Goal: Information Seeking & Learning: Find specific fact

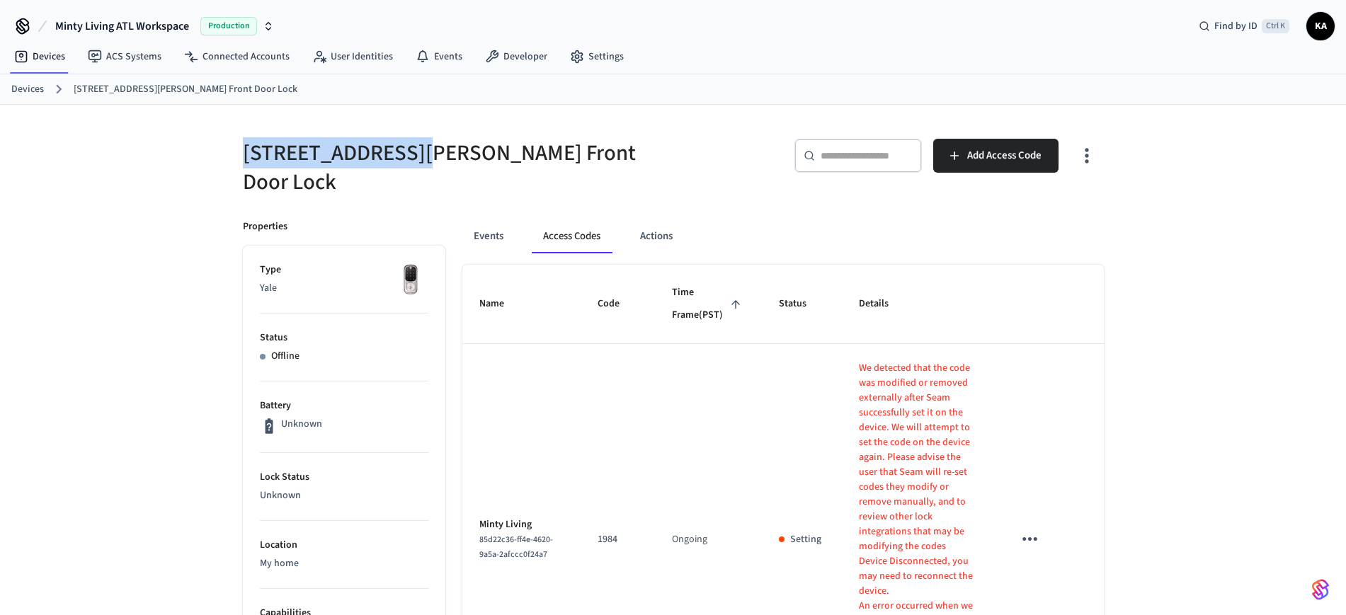
drag, startPoint x: 229, startPoint y: 155, endPoint x: 405, endPoint y: 169, distance: 176.8
click at [405, 169] on div "[STREET_ADDRESS][PERSON_NAME] Front Door Lock" at bounding box center [445, 159] width 439 height 75
copy h5 "[STREET_ADDRESS][PERSON_NAME]"
click at [38, 86] on link "Devices" at bounding box center [27, 89] width 33 height 15
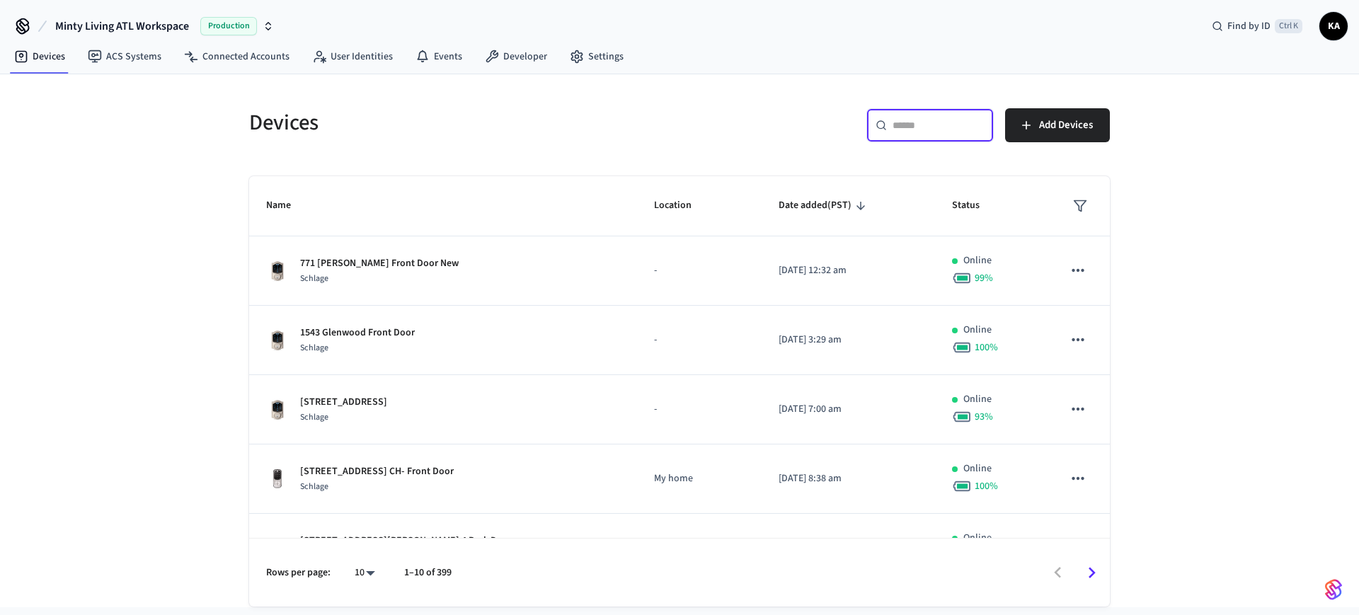
click at [901, 125] on input "text" at bounding box center [939, 125] width 92 height 14
paste input "**********"
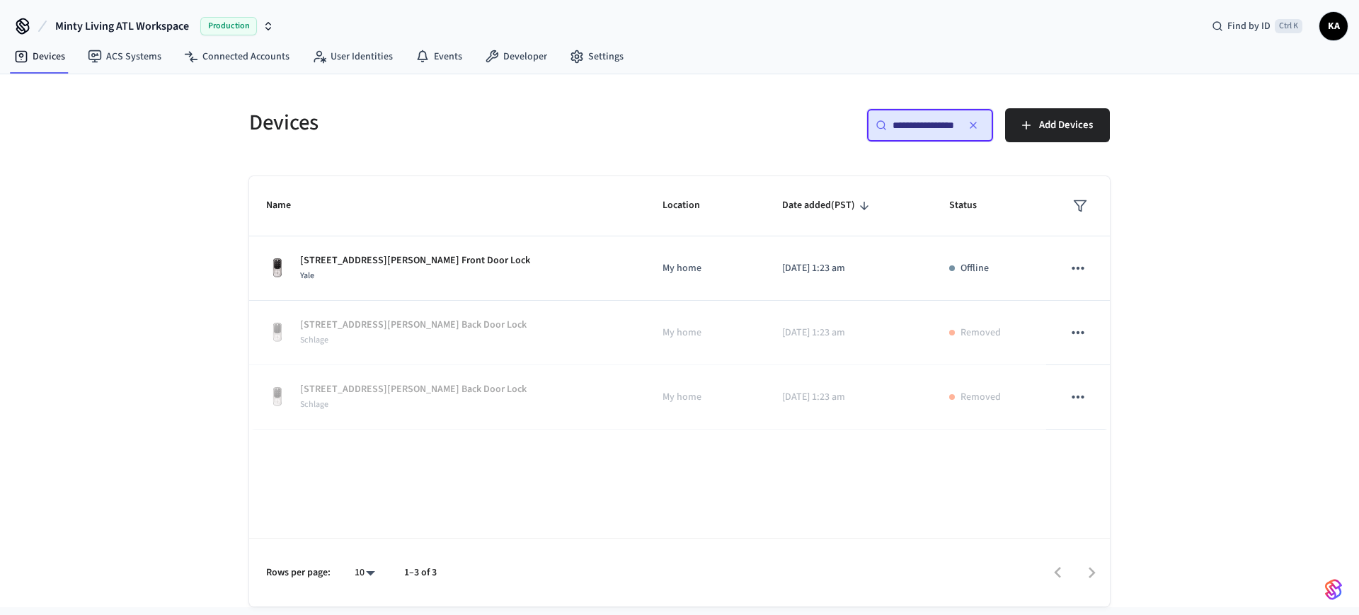
click at [902, 123] on input "**********" at bounding box center [925, 125] width 64 height 14
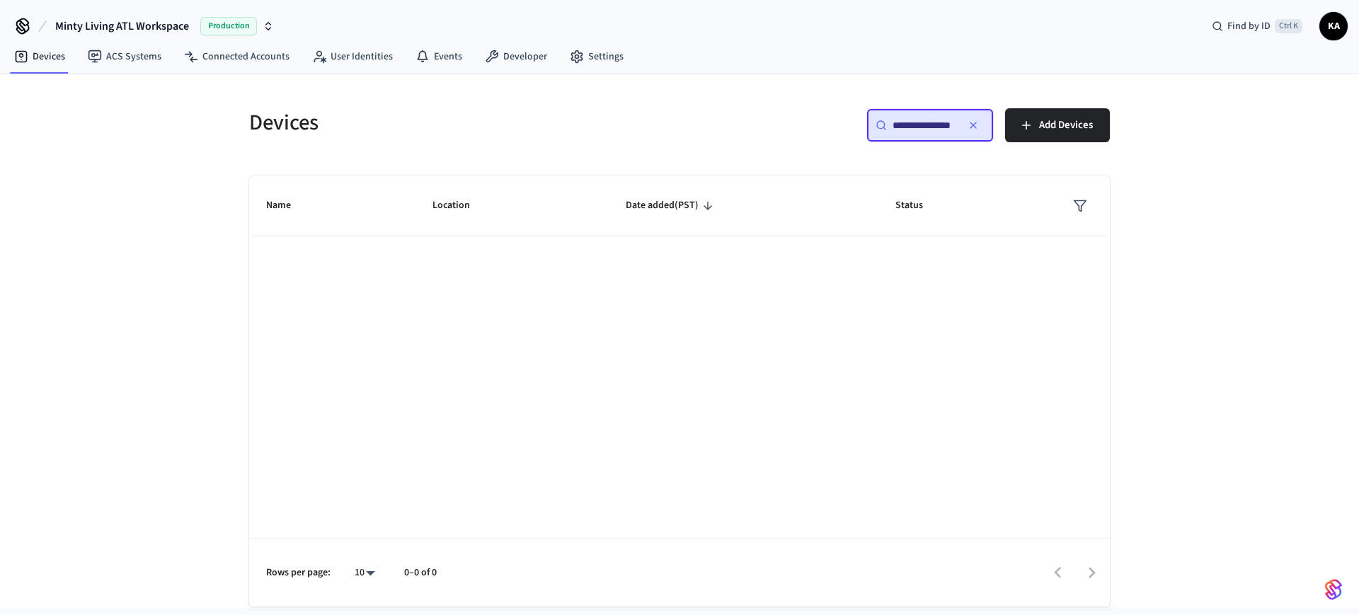
scroll to position [0, 6]
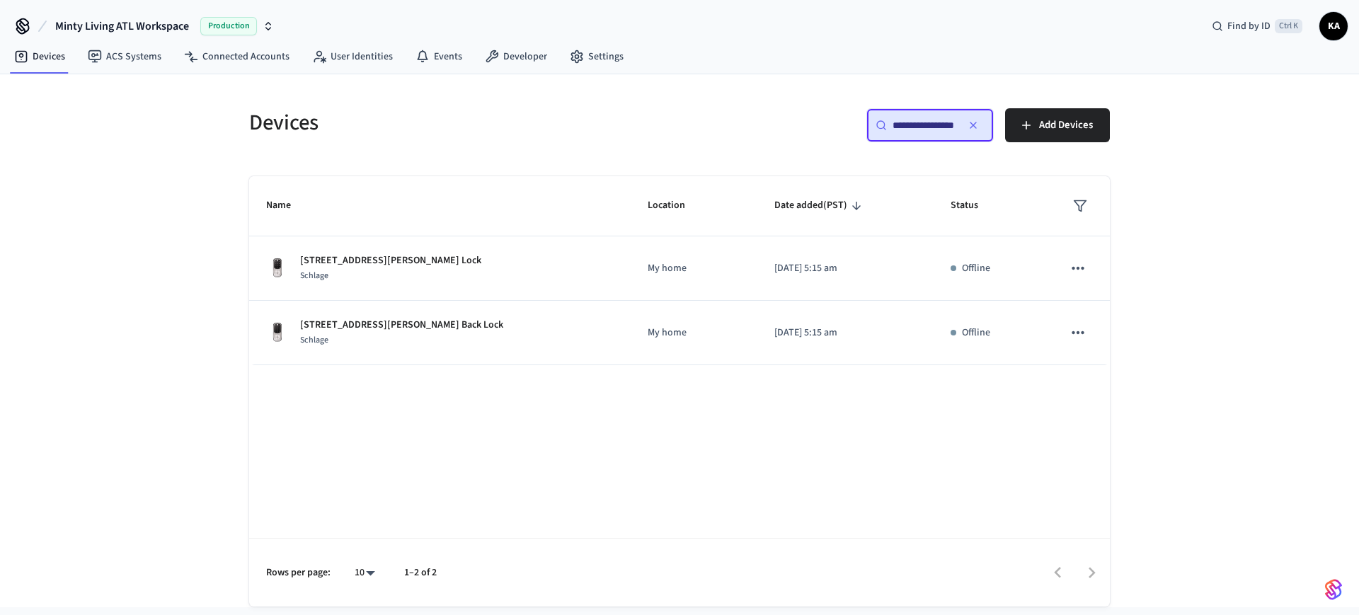
type input "**********"
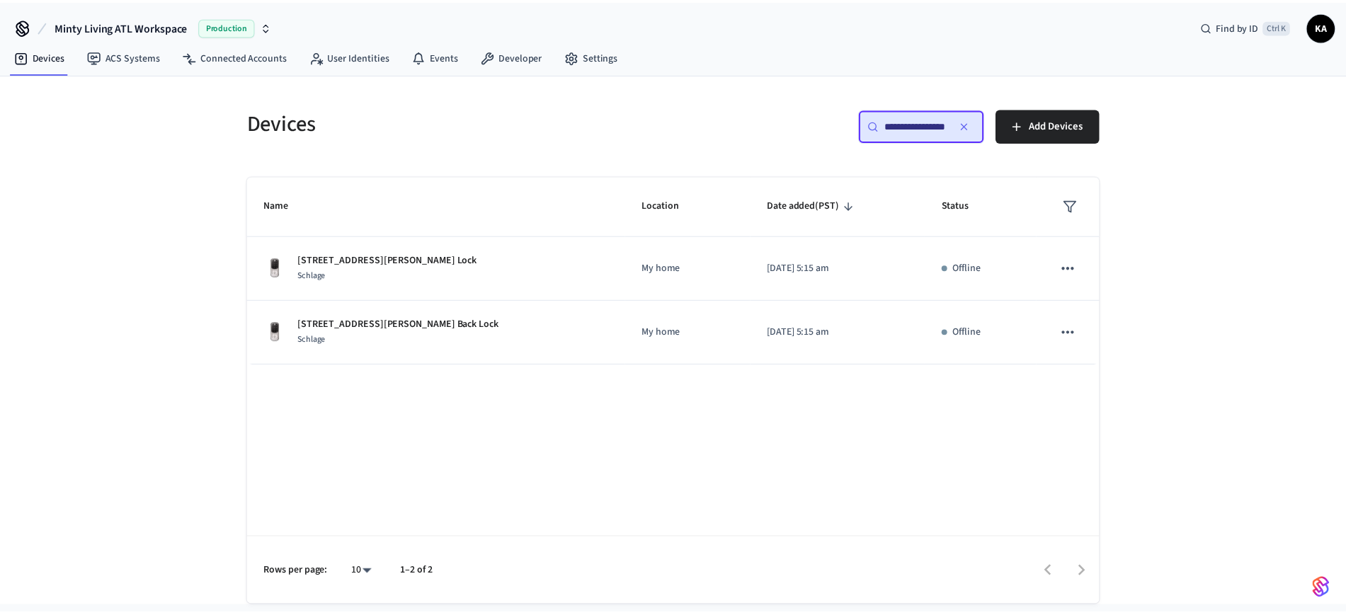
scroll to position [0, 0]
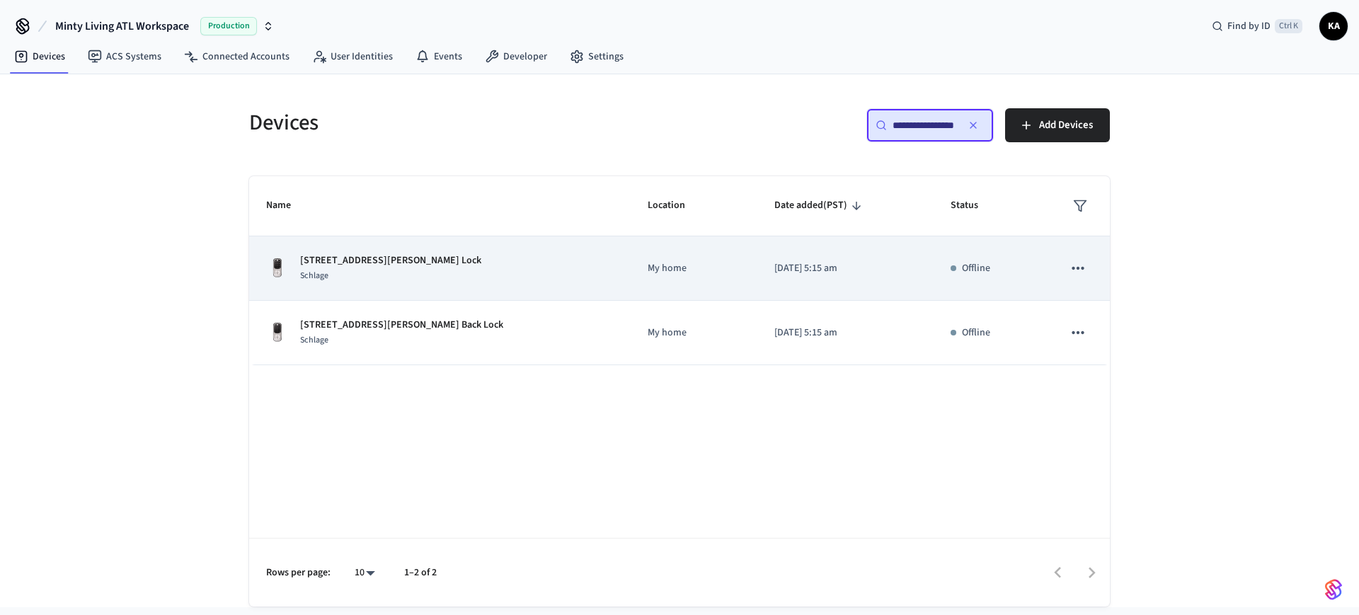
click at [454, 266] on div "196B [PERSON_NAME] St Front Lock Schlage" at bounding box center [440, 268] width 348 height 30
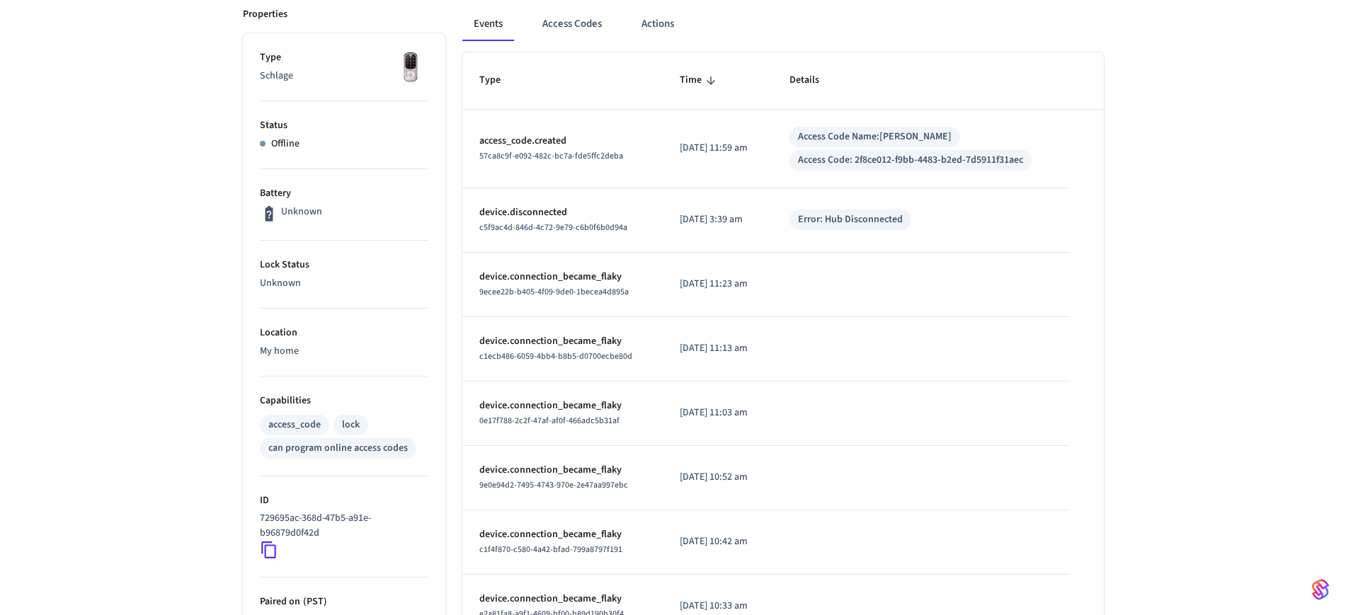
scroll to position [88, 0]
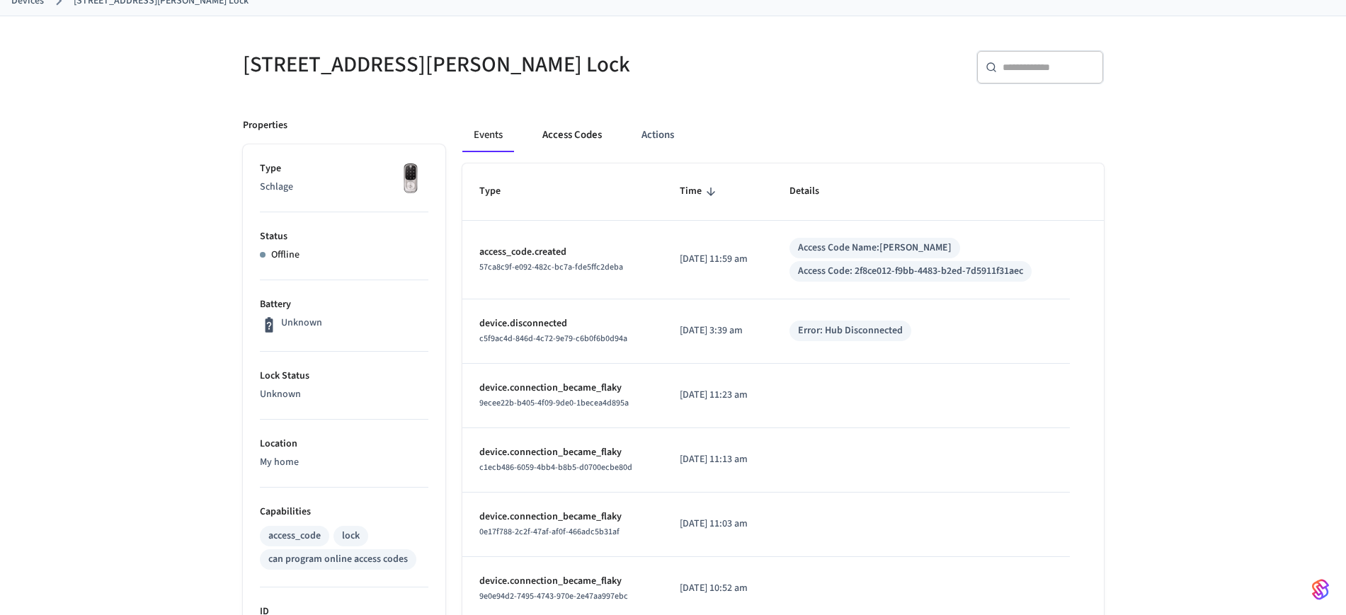
click at [582, 137] on button "Access Codes" at bounding box center [572, 135] width 82 height 34
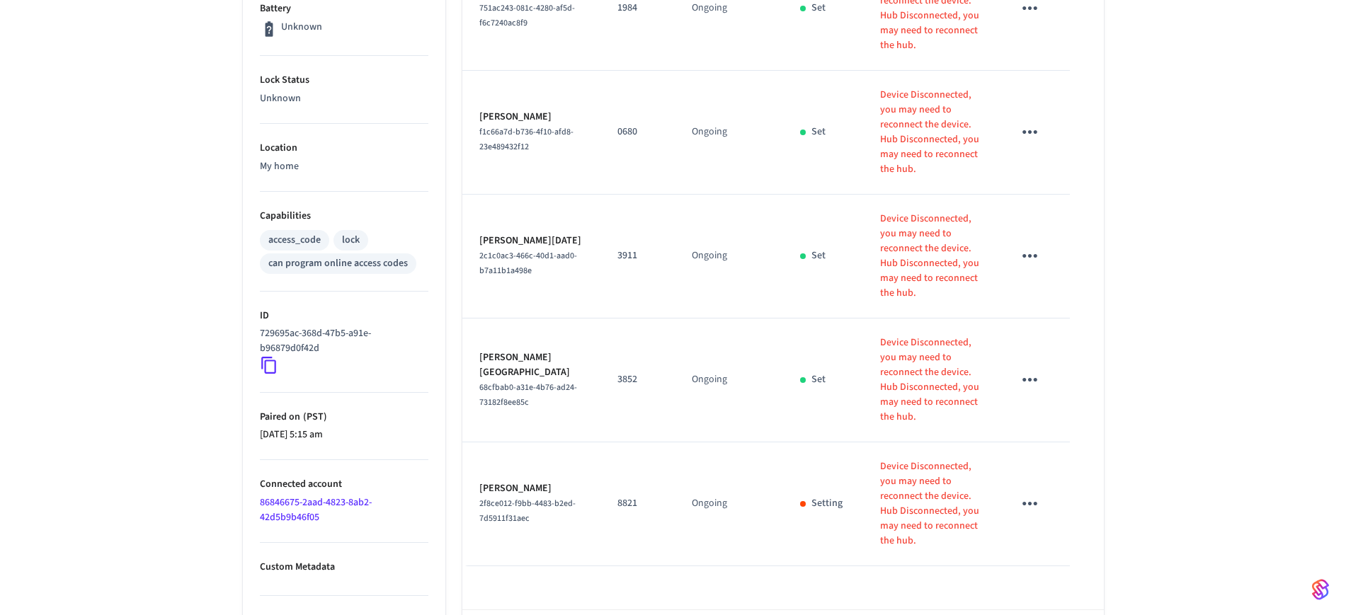
scroll to position [354, 0]
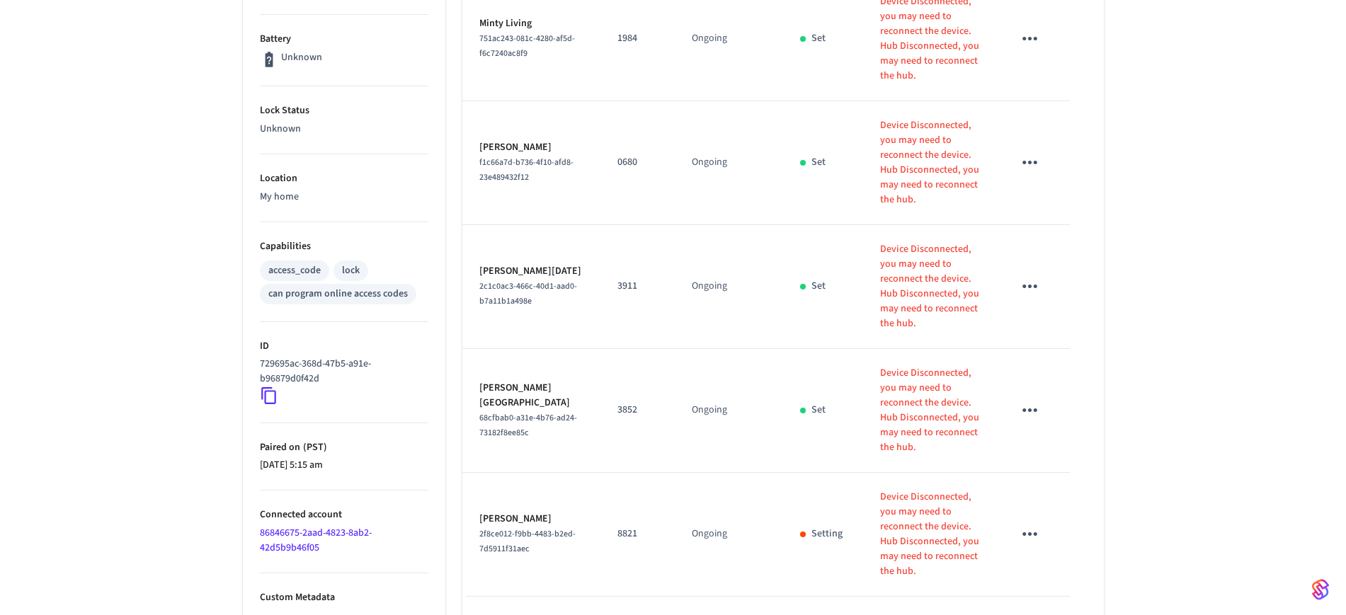
click at [617, 527] on p "8821" at bounding box center [637, 534] width 40 height 15
copy p "8821"
drag, startPoint x: 478, startPoint y: 401, endPoint x: 570, endPoint y: 404, distance: 92.1
click at [570, 473] on td "[PERSON_NAME] 2f8ce012-f9bb-4483-b2ed-7d5911f31aec" at bounding box center [531, 535] width 139 height 124
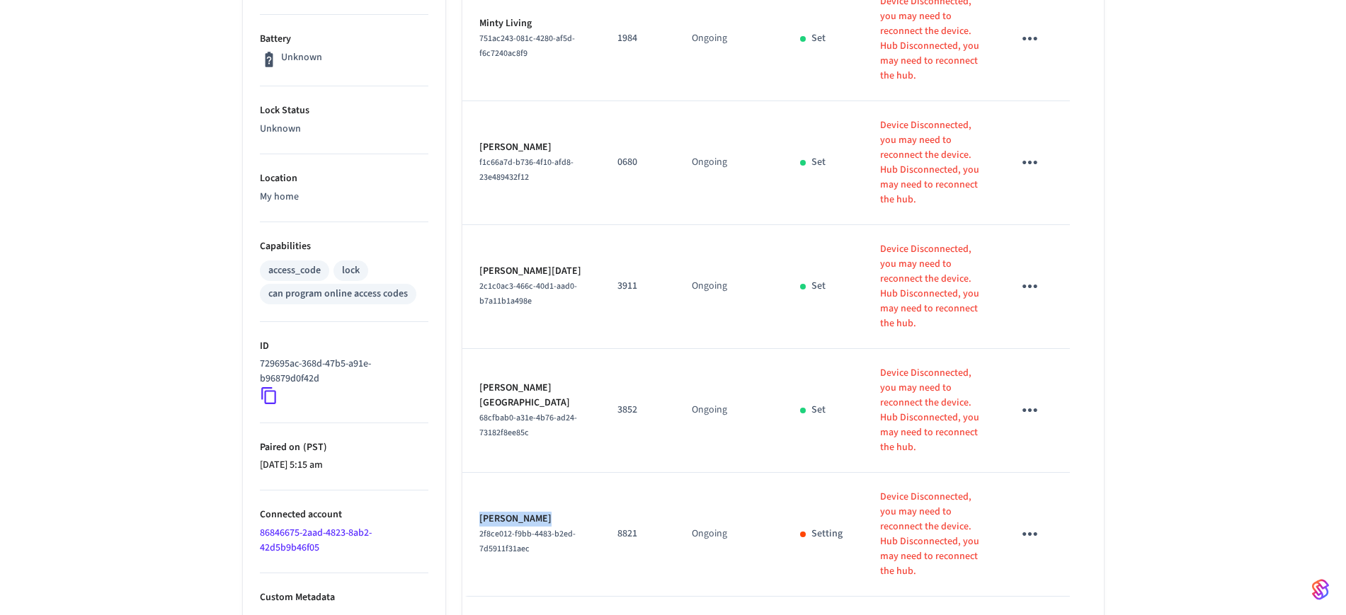
click at [570, 473] on td "[PERSON_NAME] 2f8ce012-f9bb-4483-b2ed-7d5911f31aec" at bounding box center [531, 535] width 139 height 124
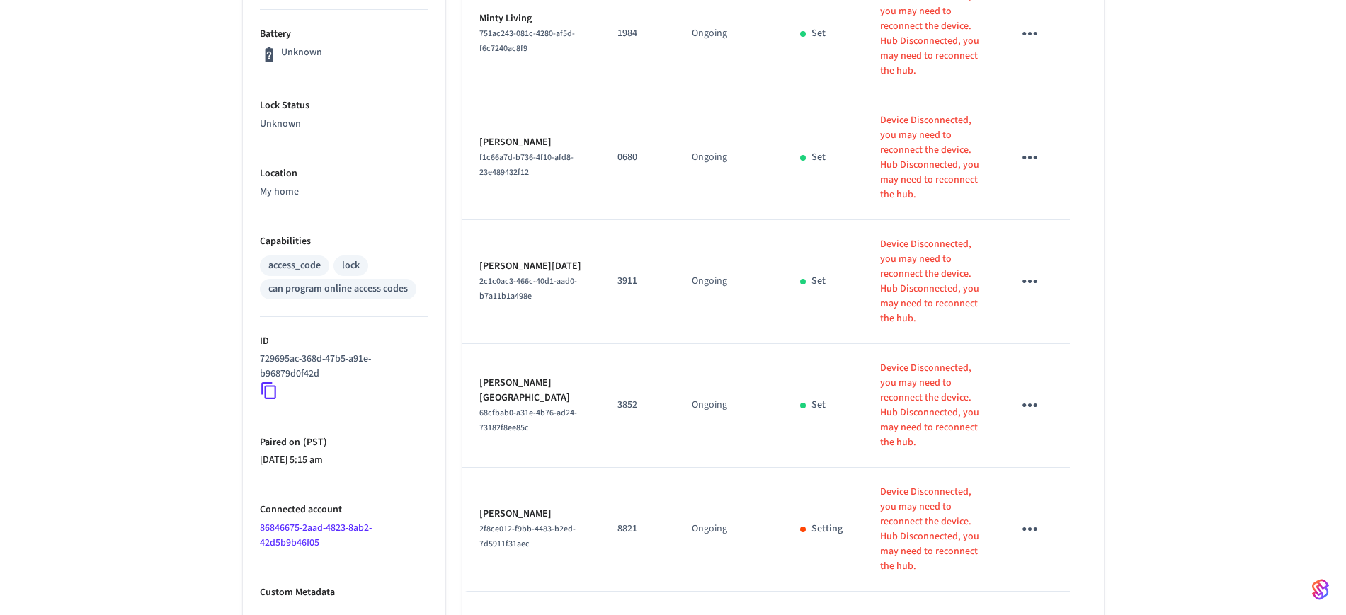
scroll to position [270, 0]
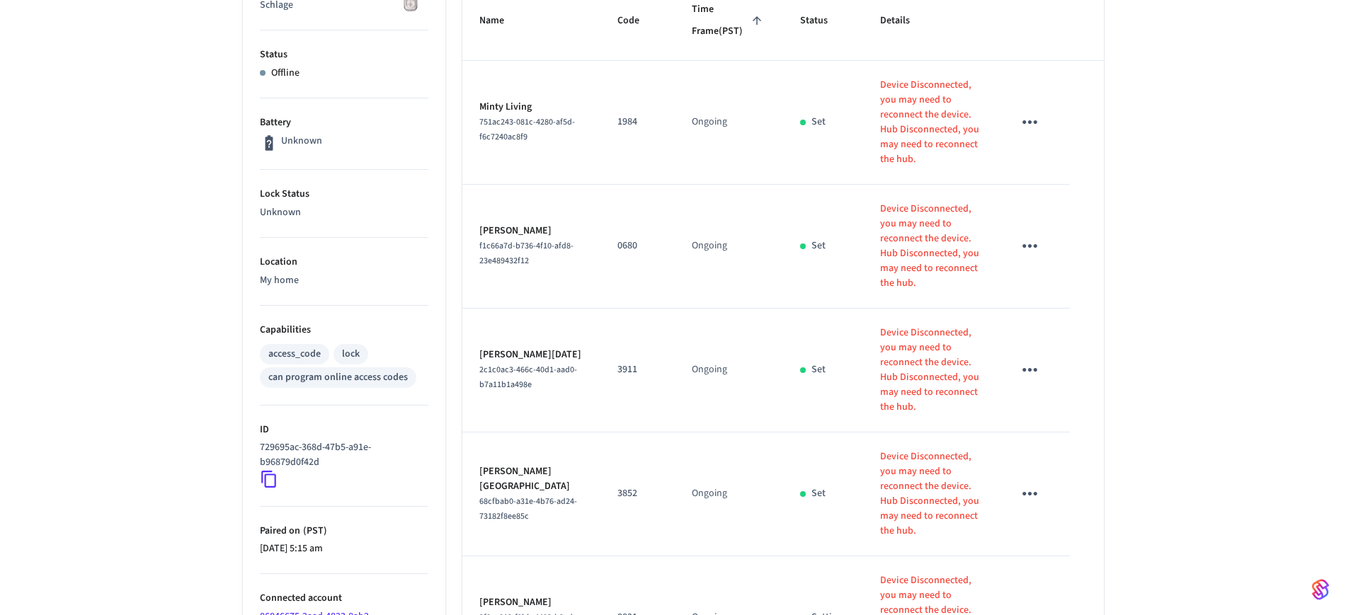
click at [617, 486] on p "3852" at bounding box center [637, 493] width 40 height 15
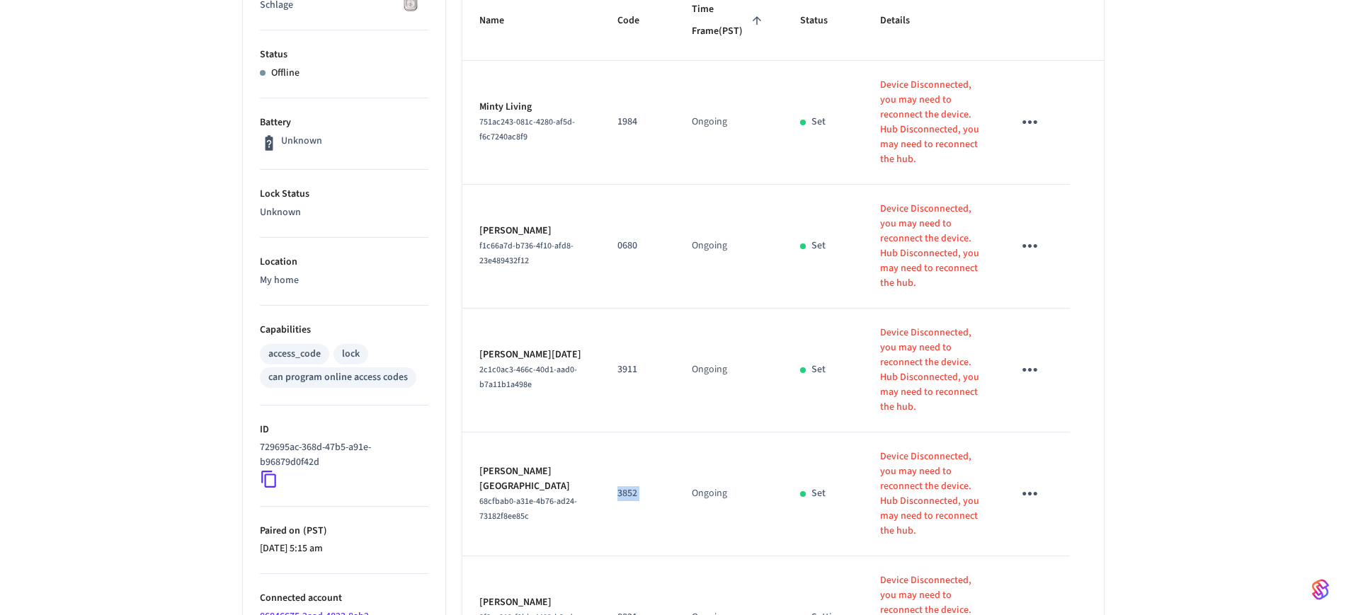
click at [617, 486] on p "3852" at bounding box center [637, 493] width 40 height 15
click at [617, 610] on p "8821" at bounding box center [637, 617] width 40 height 15
click at [617, 486] on p "3852" at bounding box center [637, 493] width 40 height 15
